Goal: Task Accomplishment & Management: Use online tool/utility

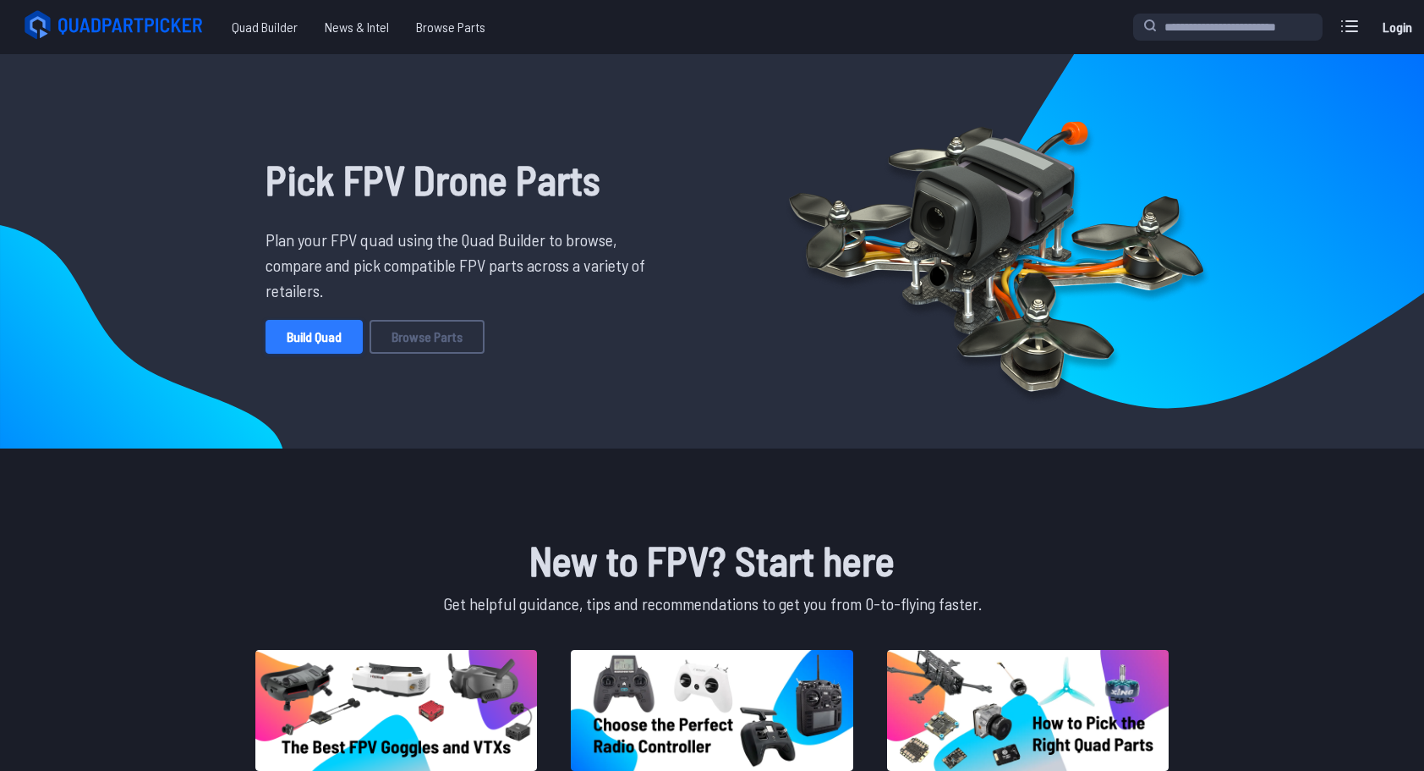
click at [306, 332] on link "Build Quad" at bounding box center [314, 337] width 97 height 34
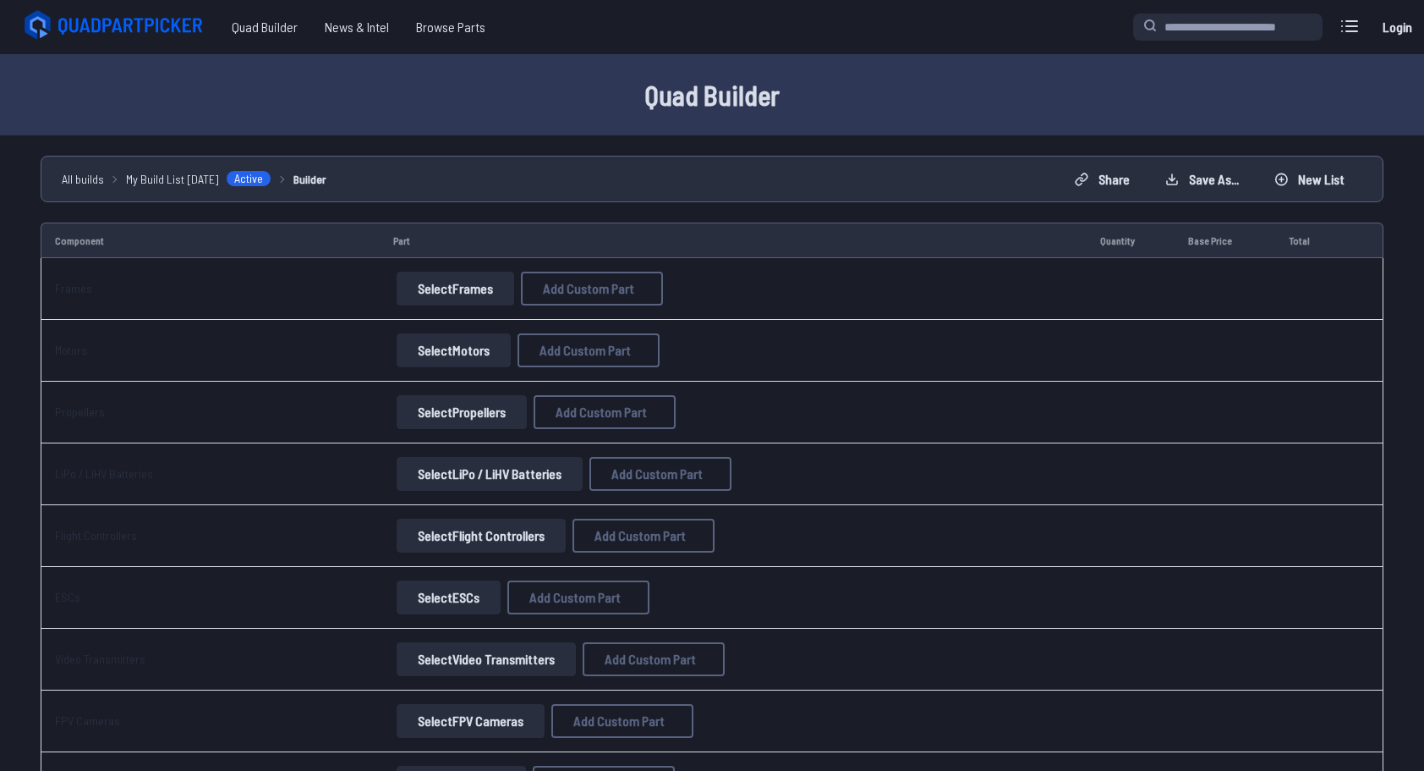
click at [459, 281] on button "Select Frames" at bounding box center [456, 289] width 118 height 34
click at [582, 289] on span "Add Custom Part" at bounding box center [588, 289] width 91 height 14
select select "**********"
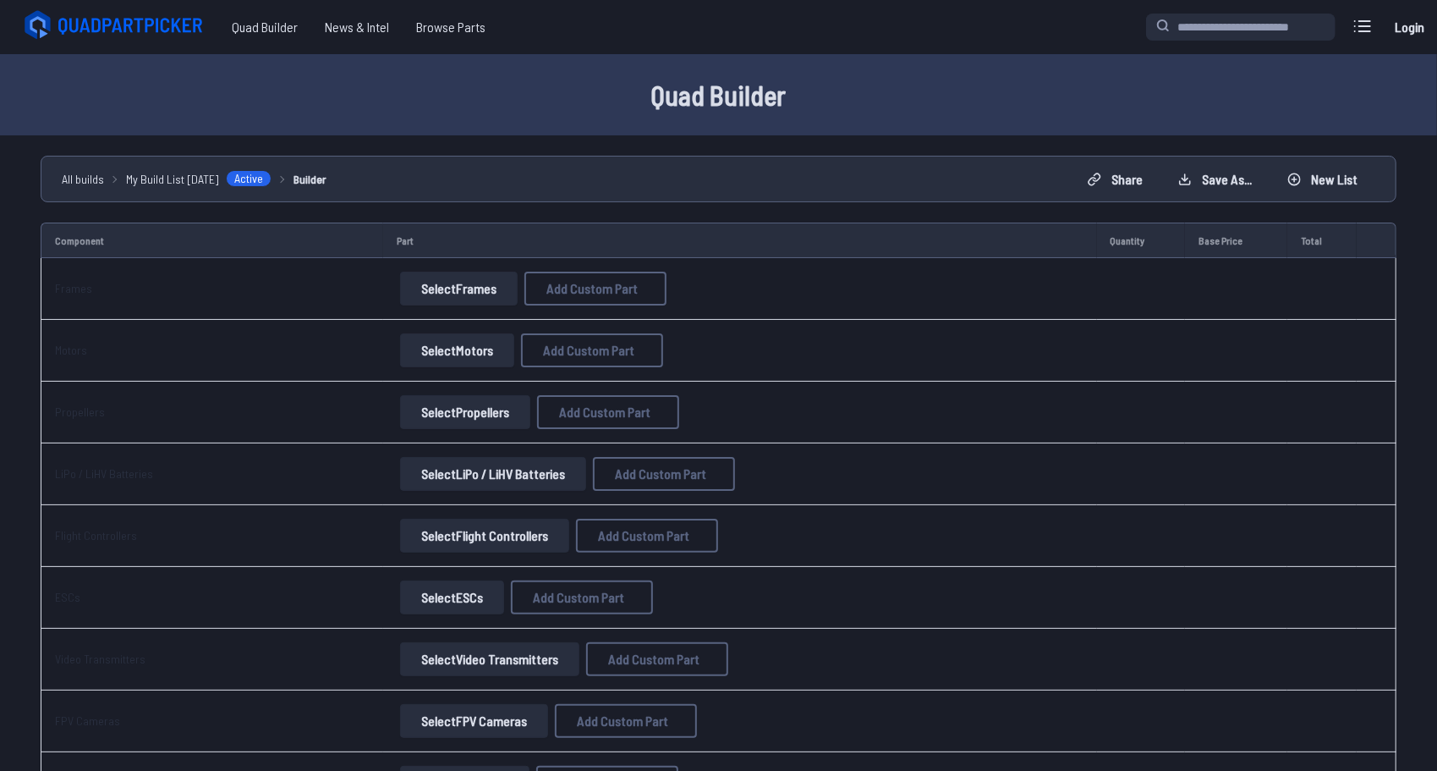
click at [898, 145] on button at bounding box center [877, 157] width 41 height 25
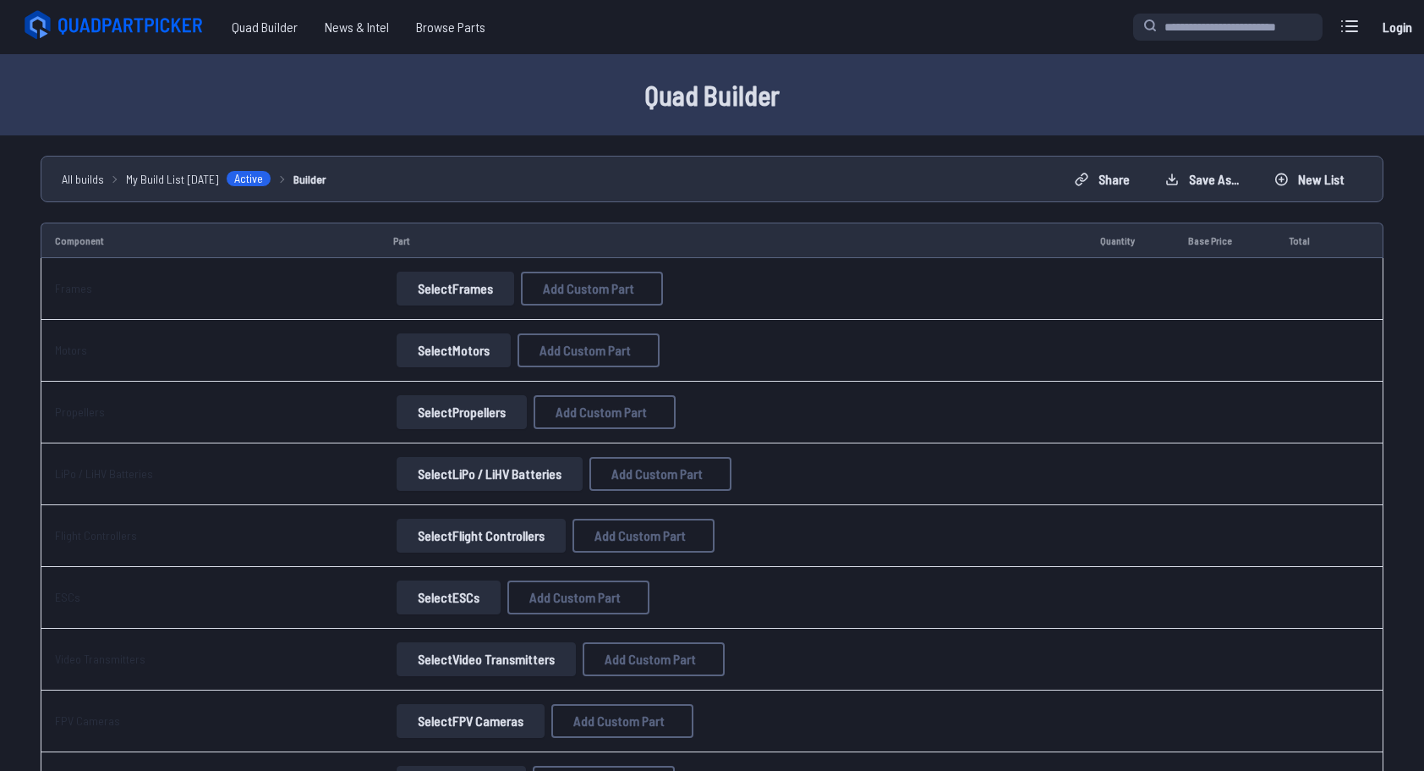
click at [442, 272] on button "Select Frames" at bounding box center [456, 289] width 118 height 34
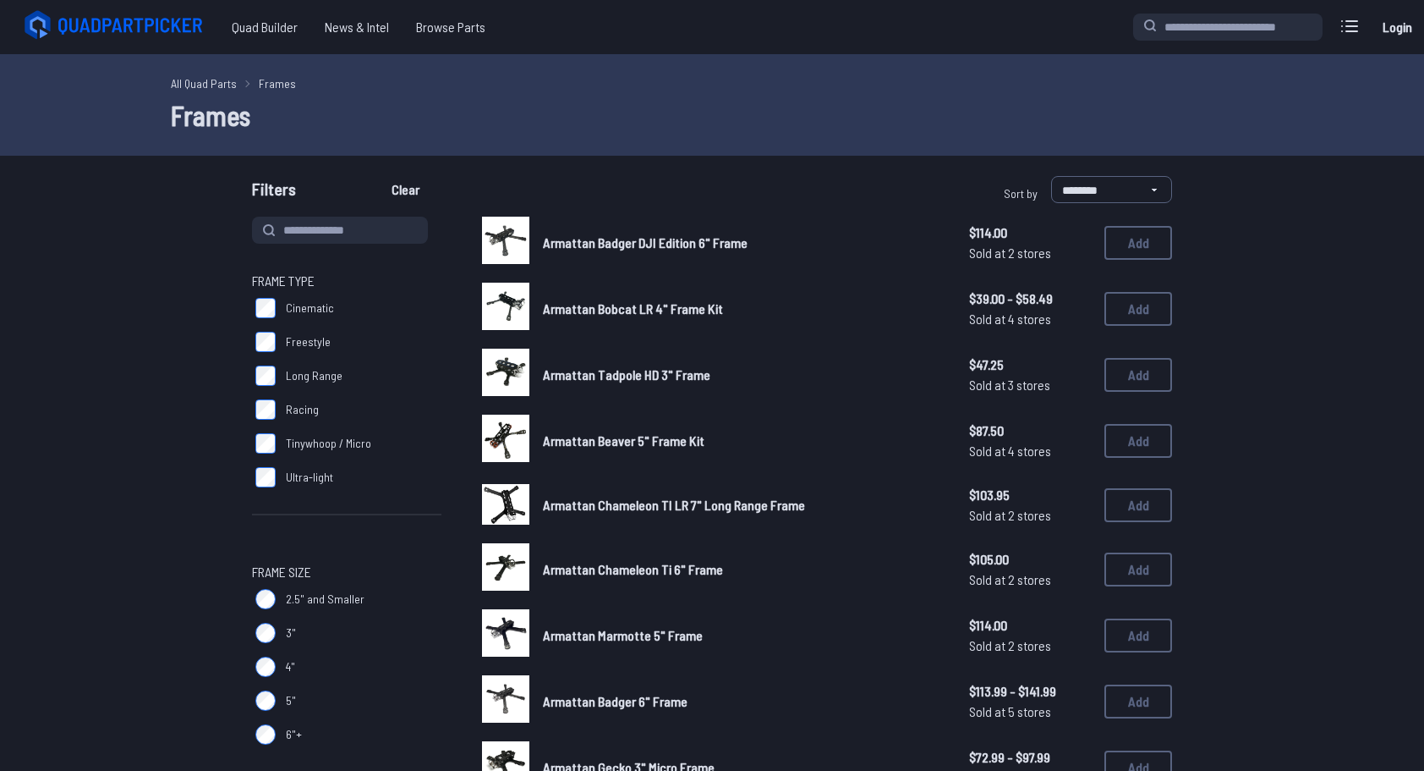
click at [347, 223] on input at bounding box center [340, 230] width 176 height 27
type input "*********"
click at [377, 176] on button "Clear" at bounding box center [405, 189] width 57 height 27
type input "*********"
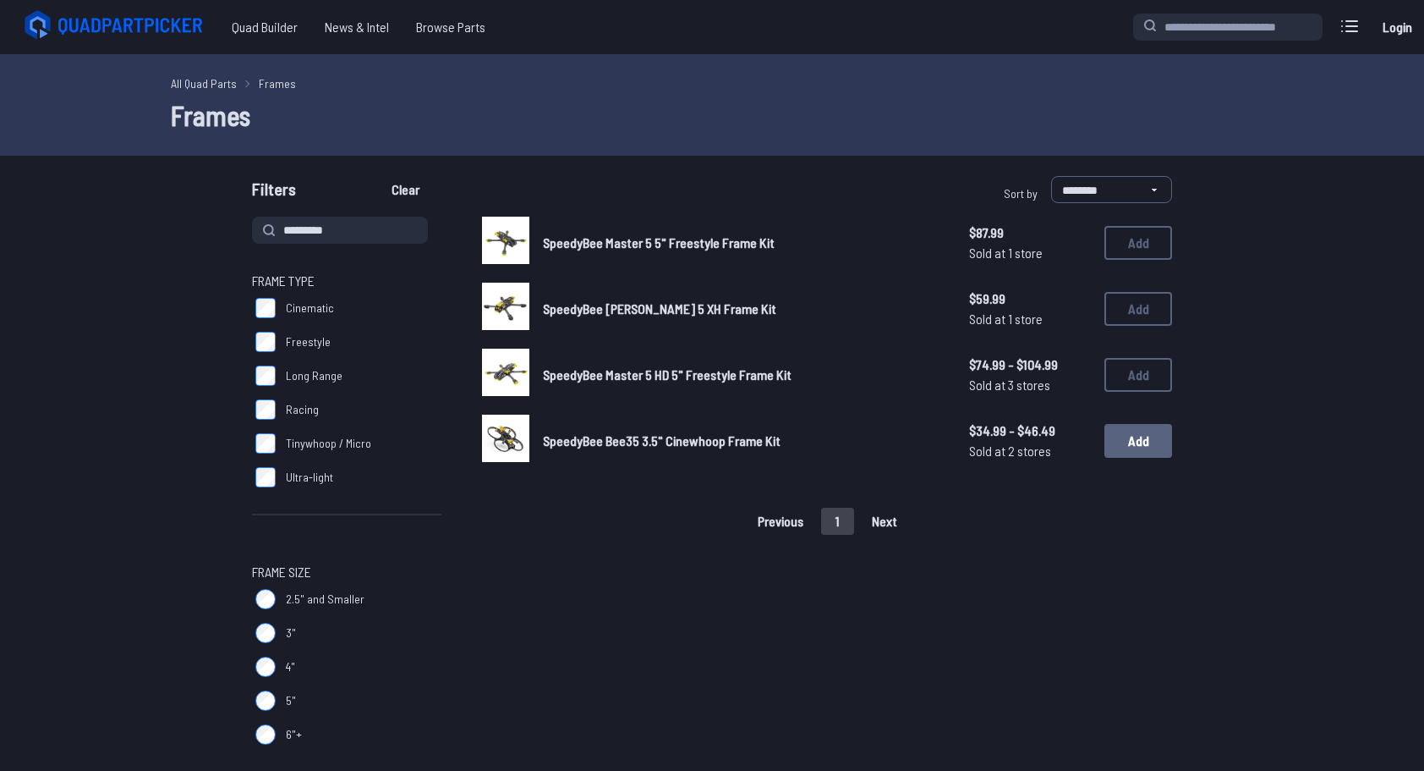
click at [1152, 442] on button "Add" at bounding box center [1139, 441] width 68 height 34
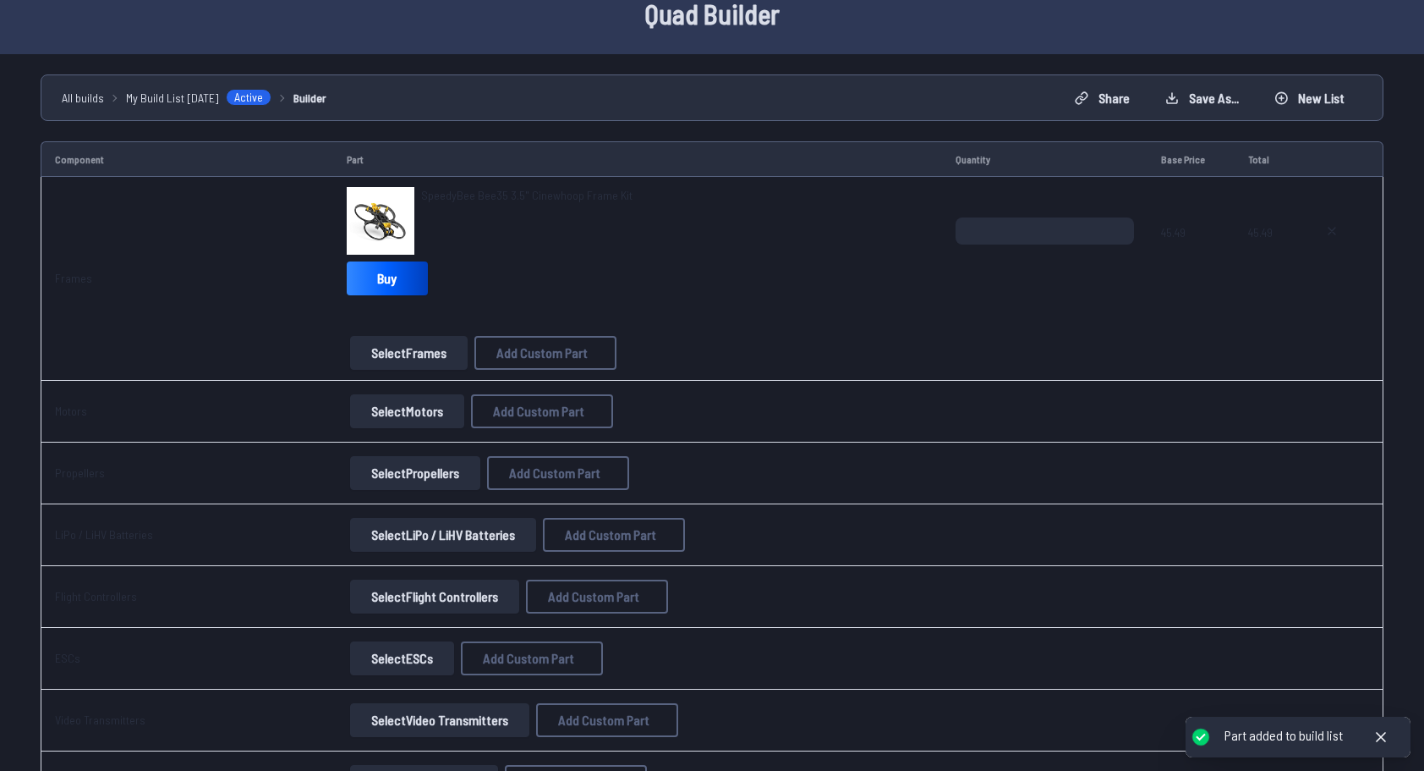
scroll to position [85, 0]
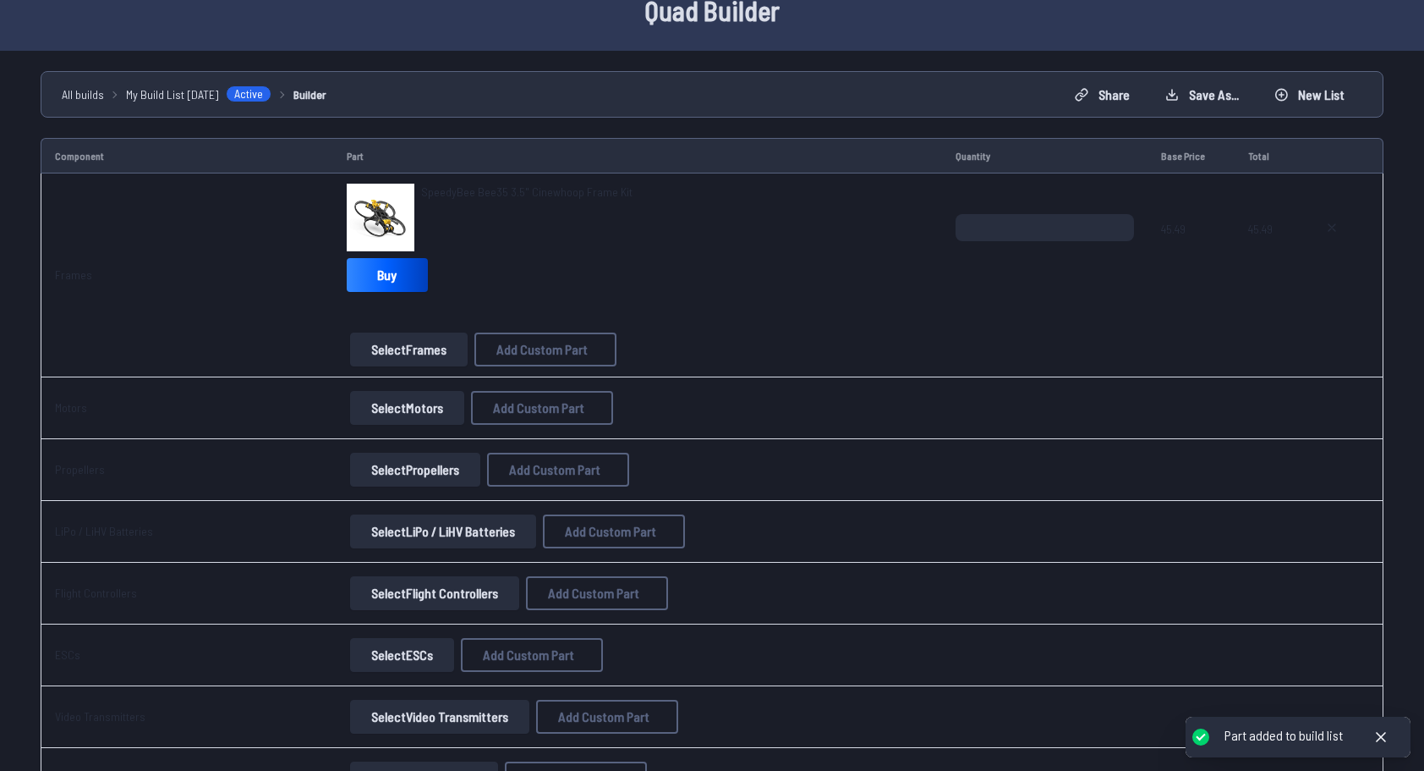
click at [414, 411] on button "Select Motors" at bounding box center [407, 408] width 114 height 34
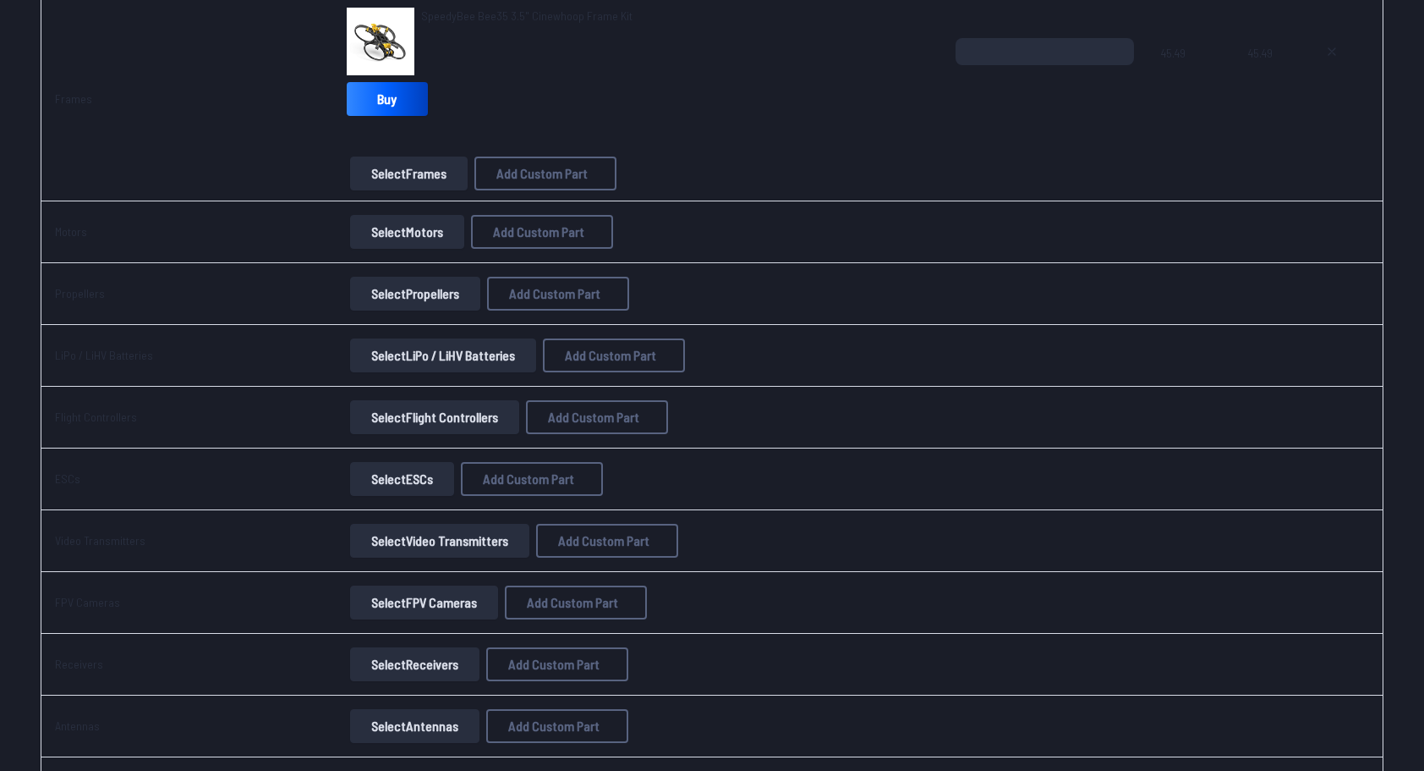
scroll to position [254, 0]
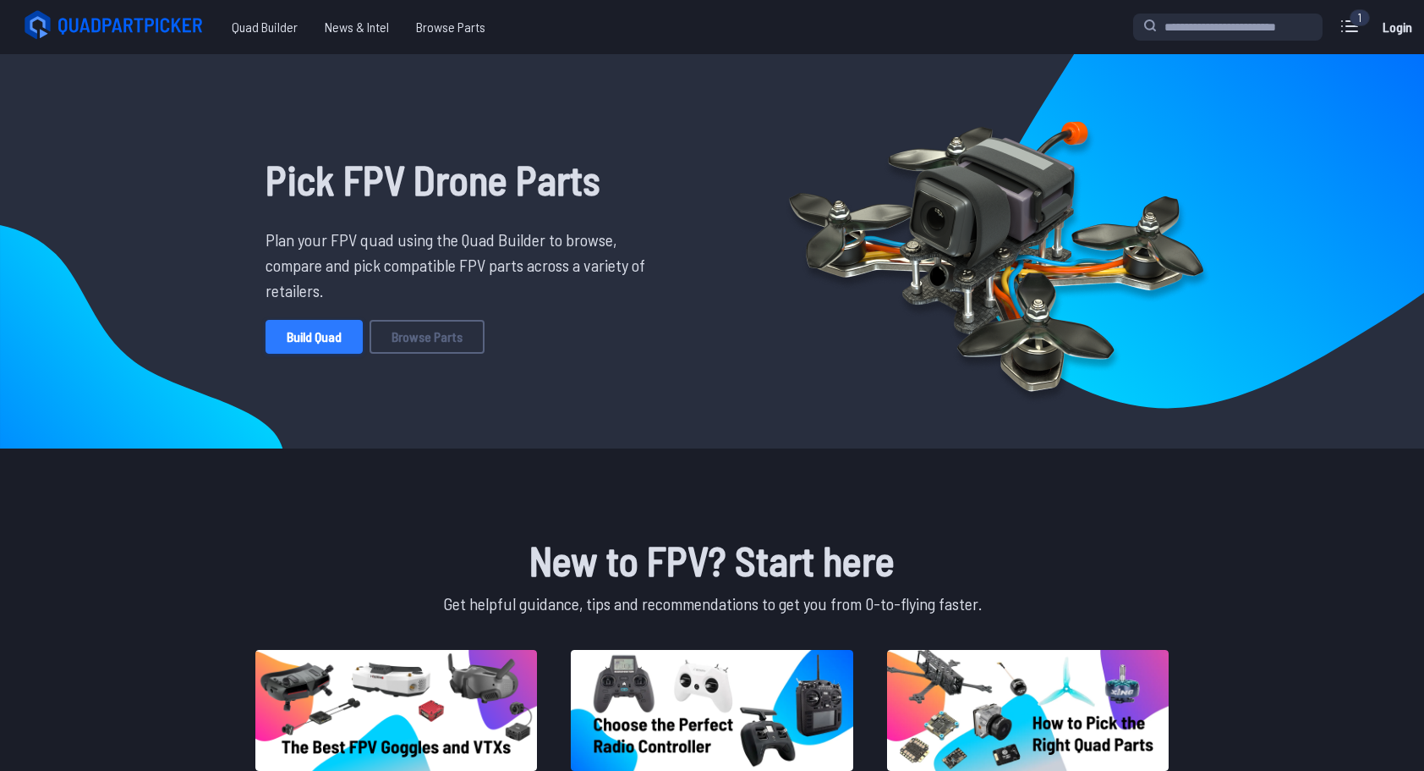
click at [336, 335] on link "Build Quad" at bounding box center [314, 337] width 97 height 34
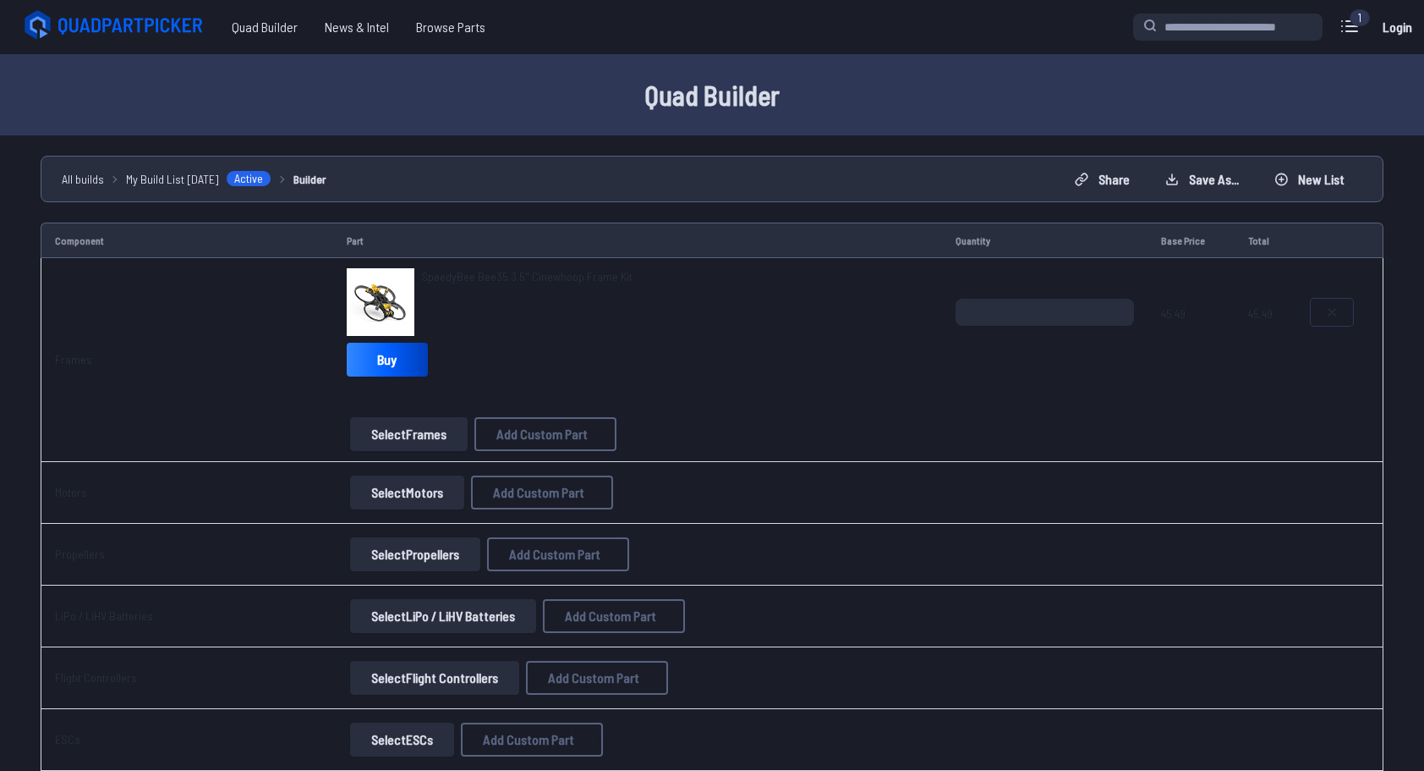
click at [1327, 314] on icon at bounding box center [1332, 312] width 14 height 14
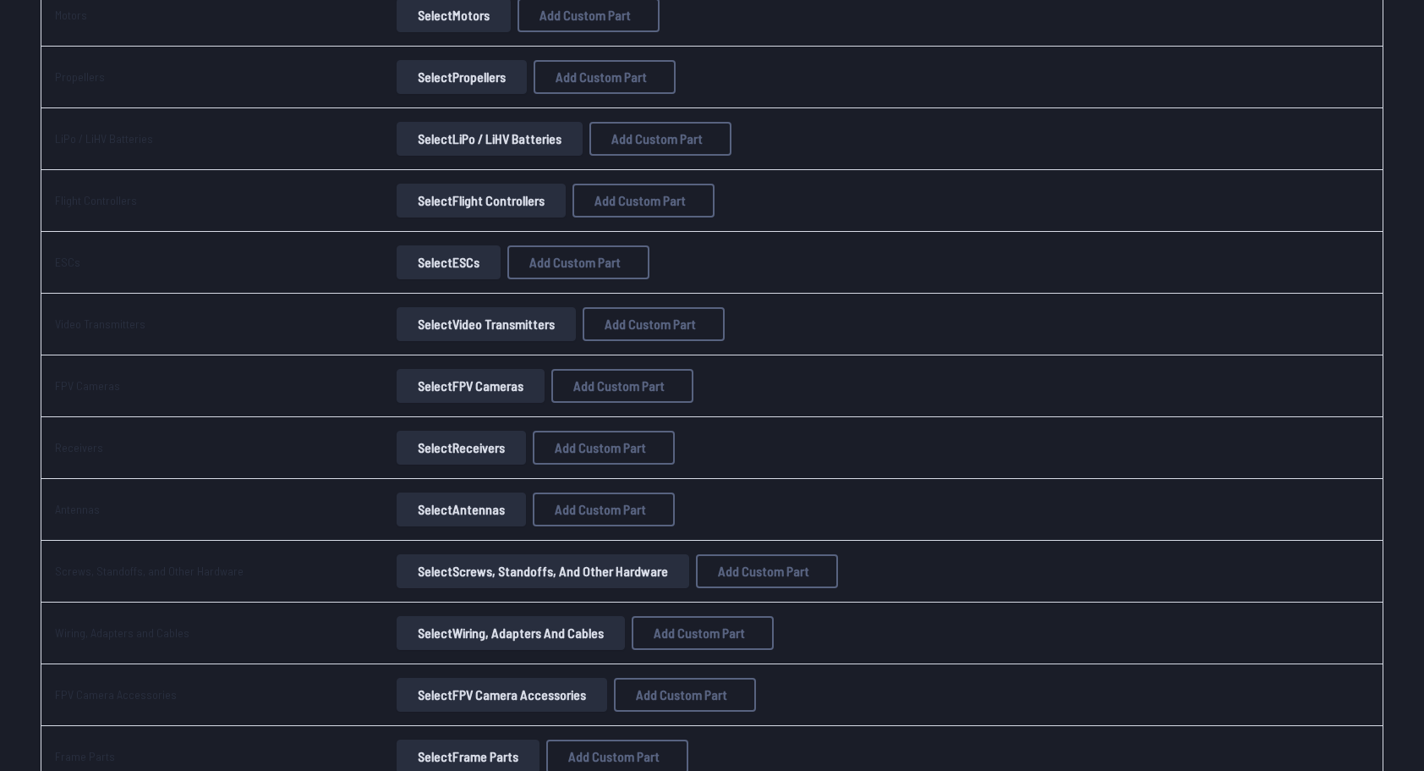
scroll to position [338, 0]
